Goal: Transaction & Acquisition: Book appointment/travel/reservation

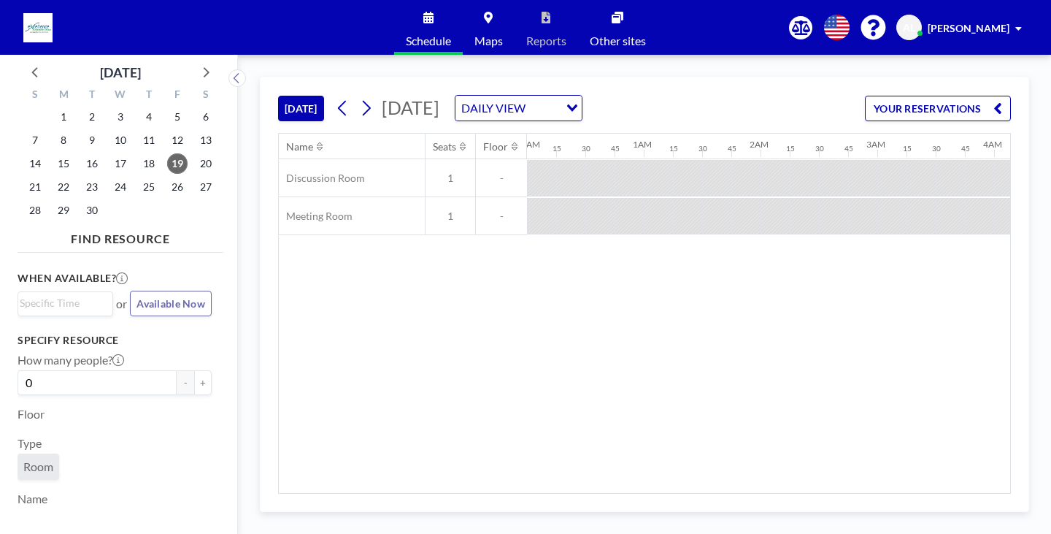
scroll to position [0, 1985]
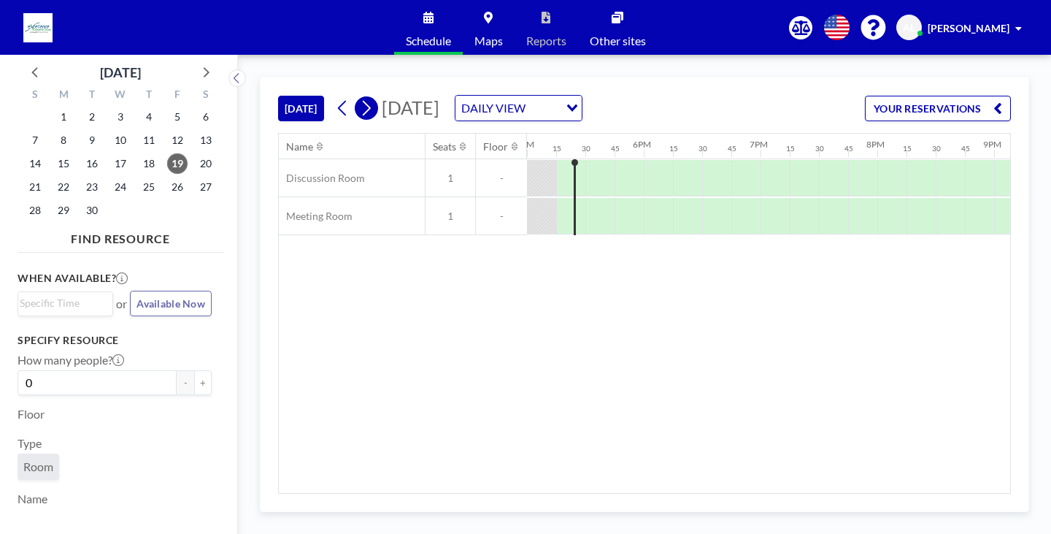
click at [373, 115] on icon at bounding box center [366, 108] width 14 height 22
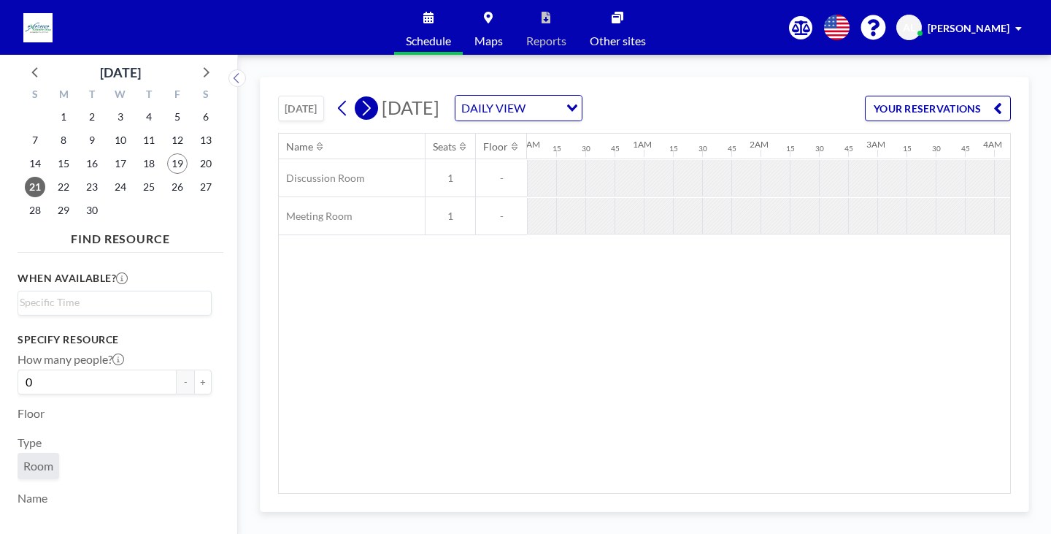
click at [373, 115] on icon at bounding box center [366, 108] width 14 height 22
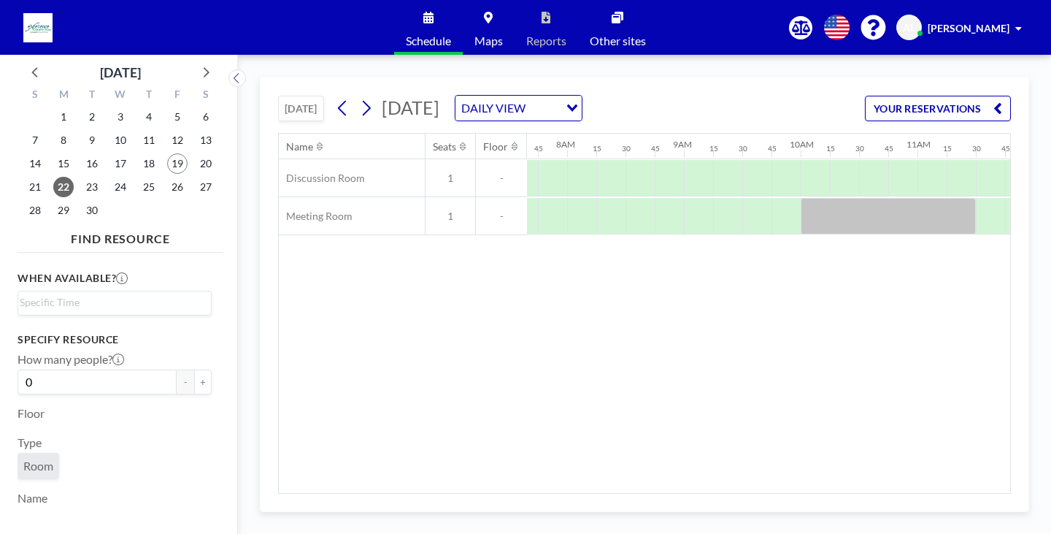
scroll to position [0, 905]
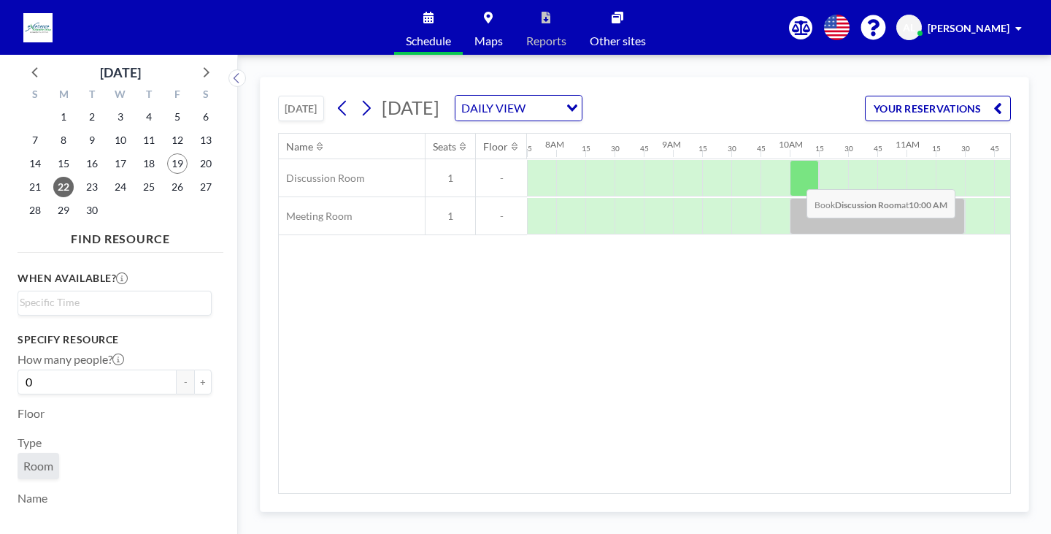
click at [795, 178] on div at bounding box center [804, 178] width 29 height 36
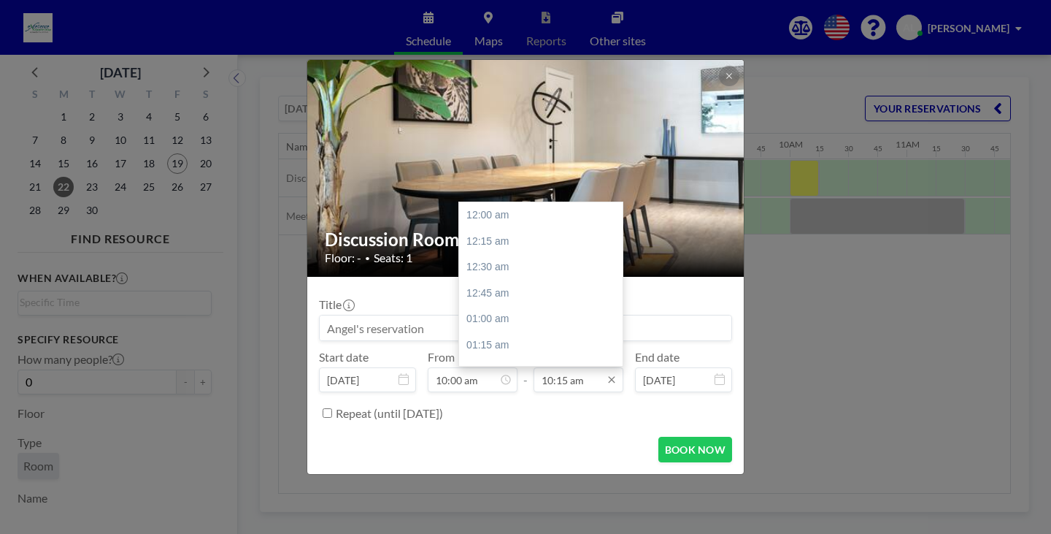
scroll to position [1065, 0]
click at [519, 245] on div "10:30 am" at bounding box center [544, 241] width 171 height 26
type input "10:30 am"
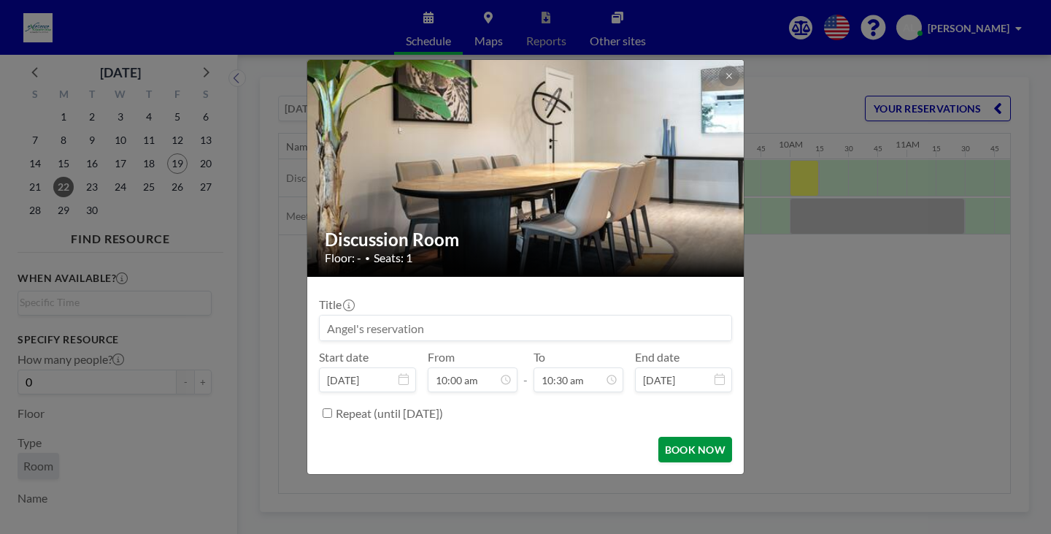
click at [682, 454] on button "BOOK NOW" at bounding box center [695, 449] width 74 height 26
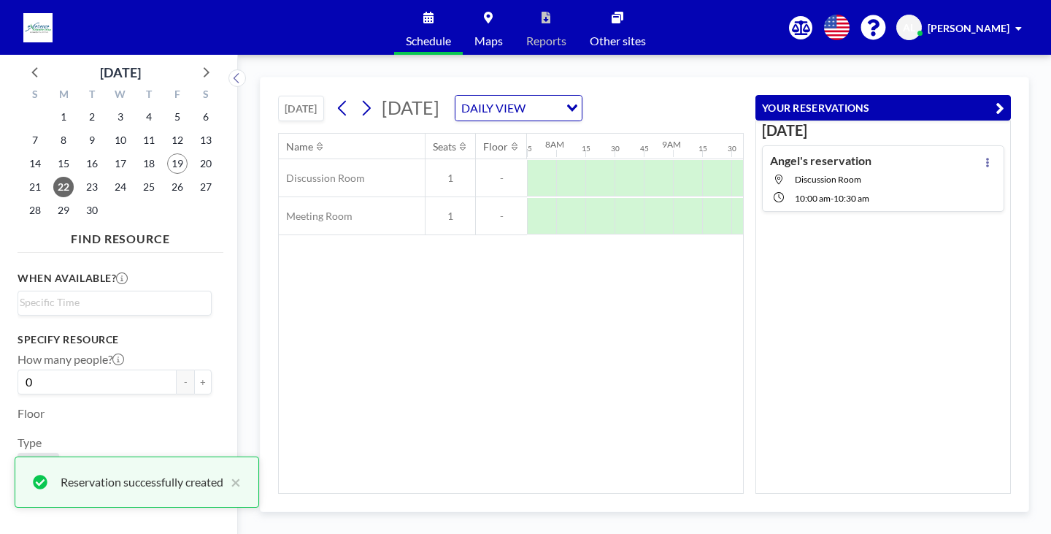
click at [685, 374] on div "Name Seats Floor 12AM 15 30 45 1AM 15 30 45 2AM 15 30 45 3AM 15 30 45 4AM 15 30…" at bounding box center [511, 313] width 464 height 359
click at [558, 366] on div "Name Seats Floor 12AM 15 30 45 1AM 15 30 45 2AM 15 30 45 3AM 15 30 45 4AM 15 30…" at bounding box center [511, 313] width 464 height 359
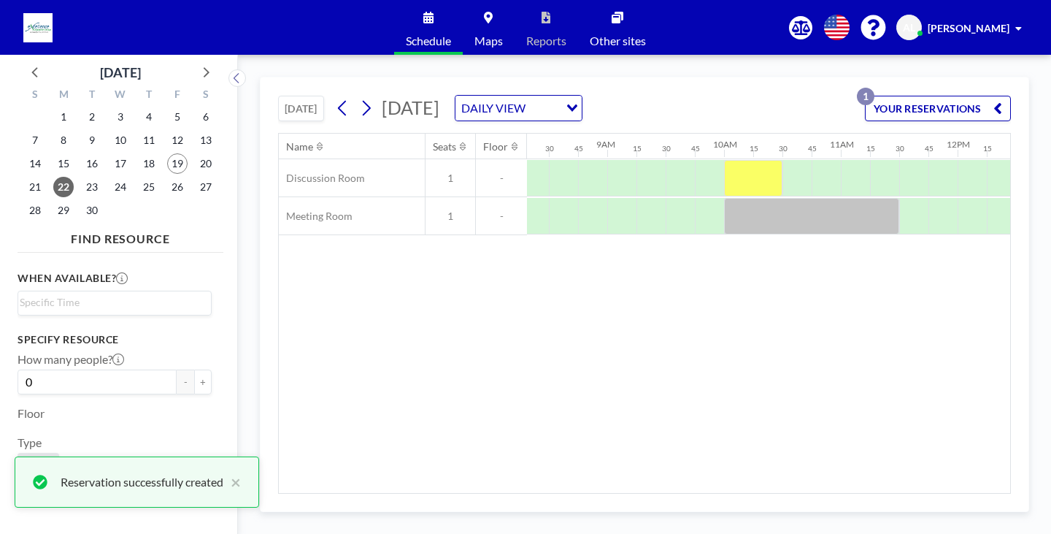
scroll to position [0, 967]
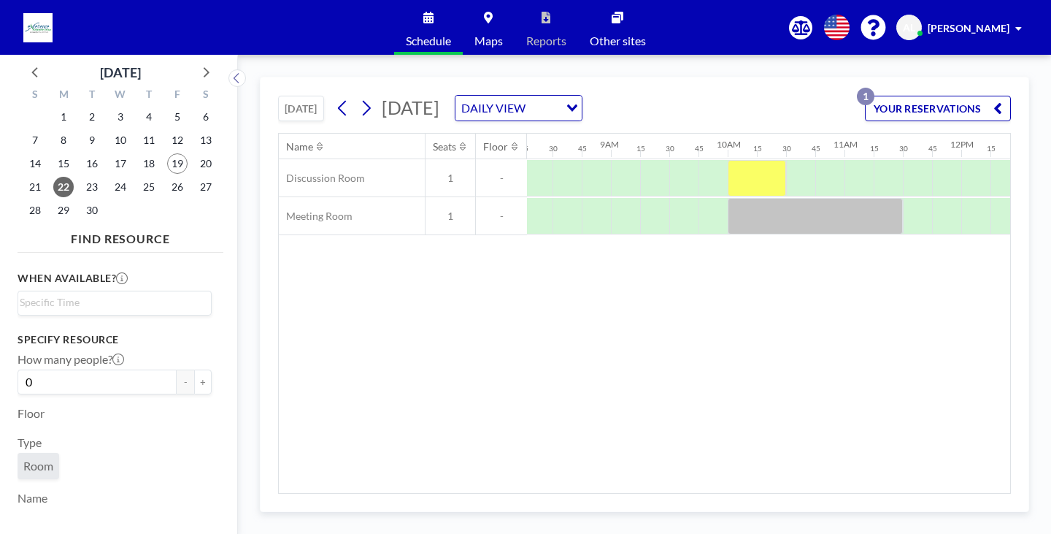
click at [734, 359] on div "Name Seats Floor 12AM 15 30 45 1AM 15 30 45 2AM 15 30 45 3AM 15 30 45 4AM 15 30…" at bounding box center [644, 313] width 731 height 359
